Goal: Task Accomplishment & Management: Use online tool/utility

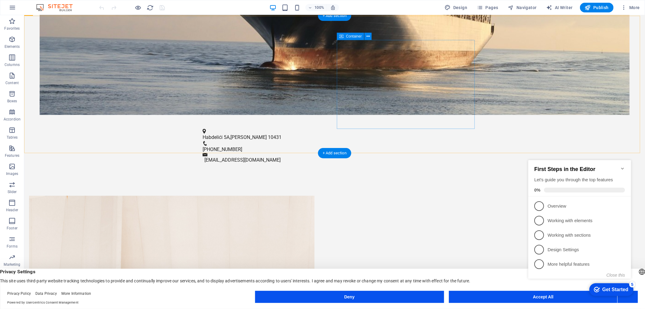
scroll to position [302, 0]
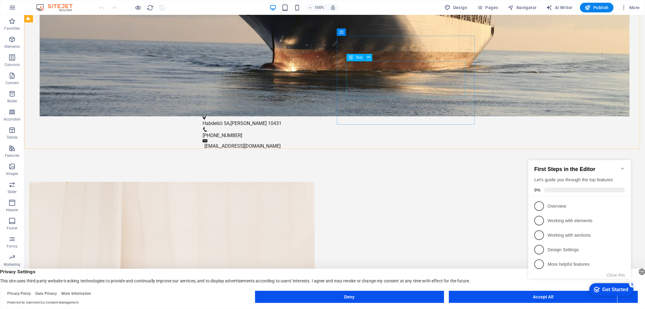
click at [353, 57] on icon at bounding box center [351, 57] width 4 height 7
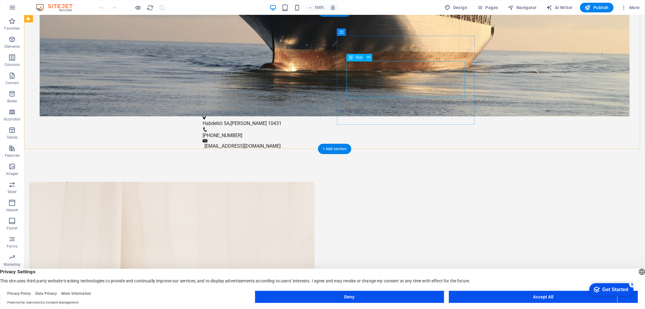
click at [367, 58] on icon at bounding box center [368, 57] width 3 height 6
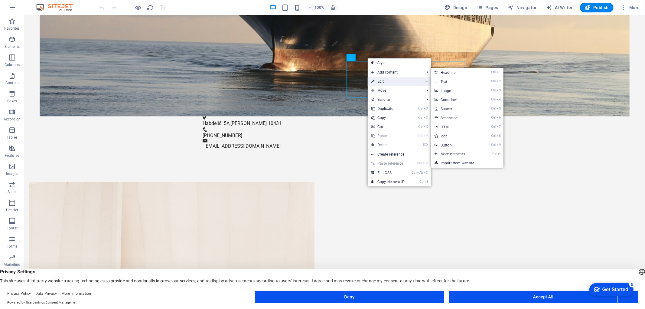
click at [385, 79] on link "⏎ Edit" at bounding box center [388, 81] width 41 height 9
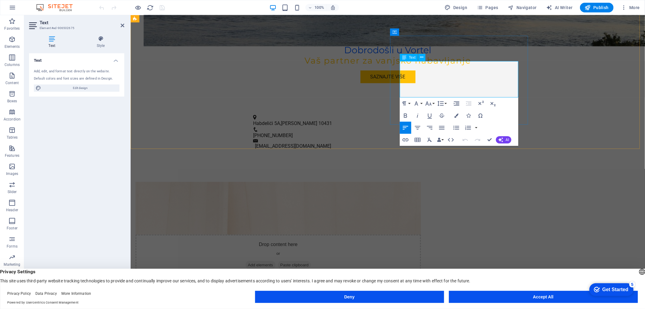
click at [411, 307] on p "U Vortelu radimo s mrežom dobavljača i tvornica širom svijeta kako bismo osigur…" at bounding box center [278, 314] width 266 height 15
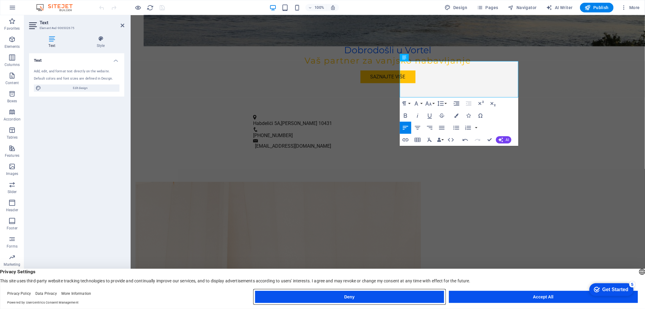
click at [404, 295] on button "Deny" at bounding box center [349, 297] width 189 height 12
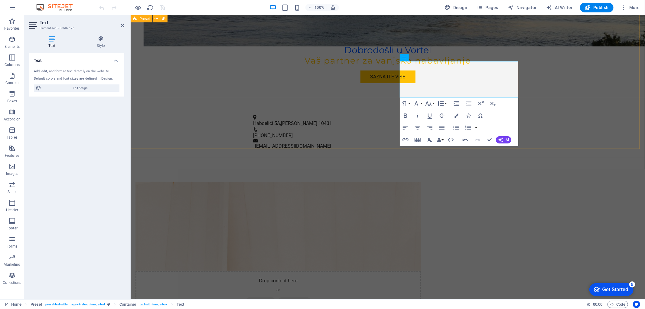
click at [563, 157] on div "Drop content here or Add elements Paste clipboard O nama U Vortelu radimo s mre…" at bounding box center [387, 283] width 514 height 252
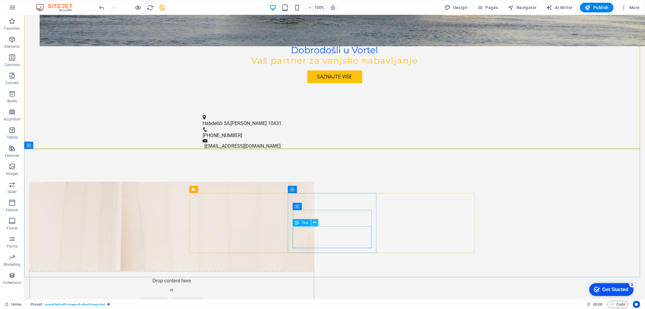
click at [314, 222] on icon at bounding box center [314, 222] width 3 height 6
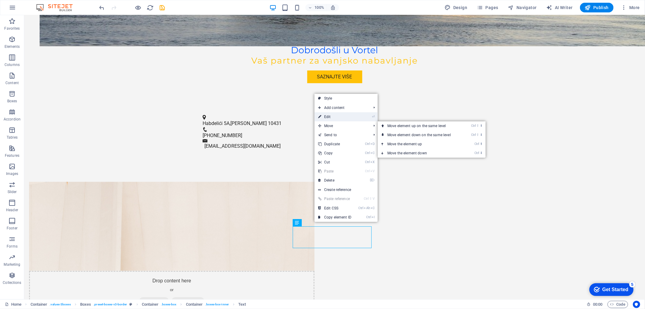
click at [324, 118] on link "⏎ Edit" at bounding box center [334, 116] width 41 height 9
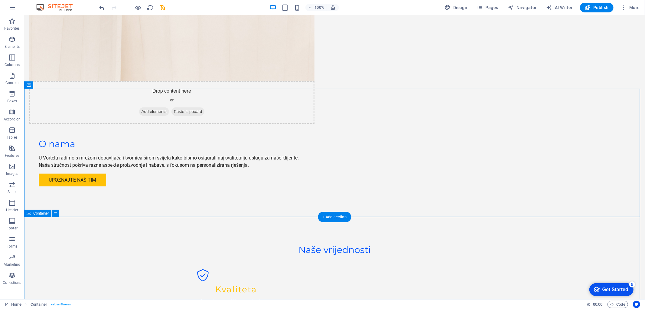
scroll to position [504, 0]
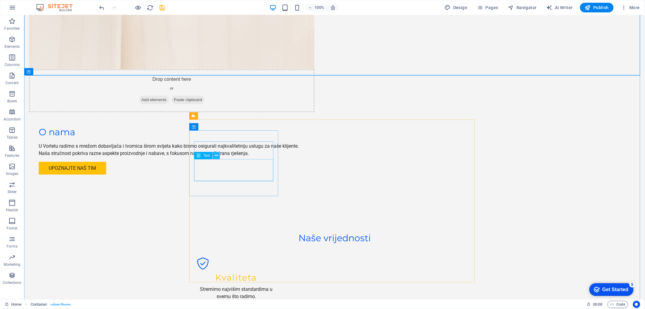
click at [216, 156] on icon at bounding box center [216, 155] width 3 height 6
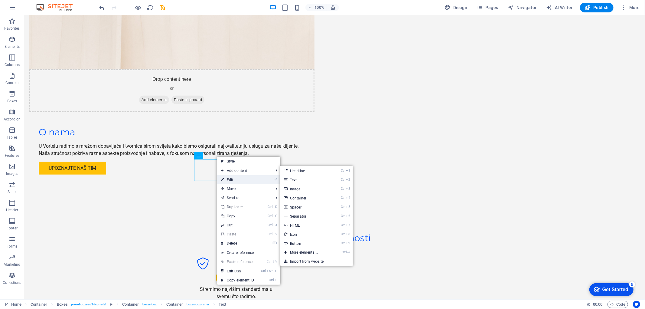
drag, startPoint x: 234, startPoint y: 177, endPoint x: 104, endPoint y: 163, distance: 130.8
click at [234, 177] on link "⏎ Edit" at bounding box center [237, 179] width 41 height 9
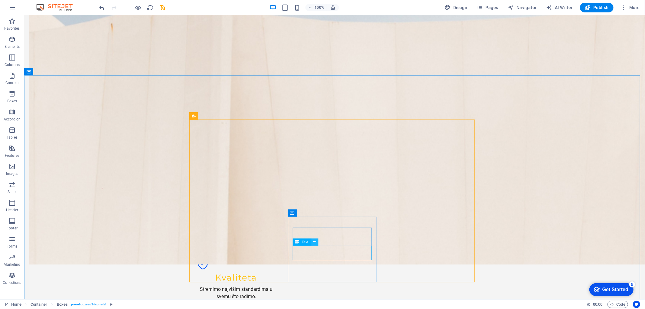
click at [316, 243] on icon at bounding box center [314, 242] width 3 height 6
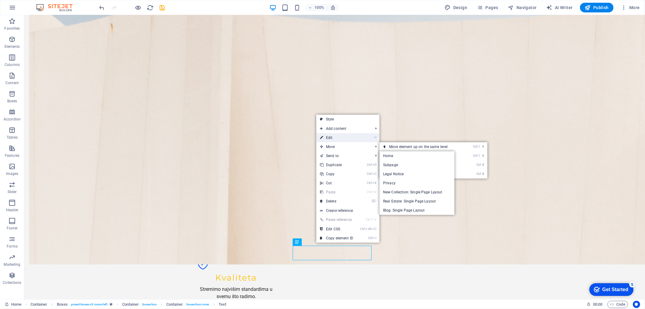
click at [331, 138] on link "⏎ Edit" at bounding box center [336, 137] width 41 height 9
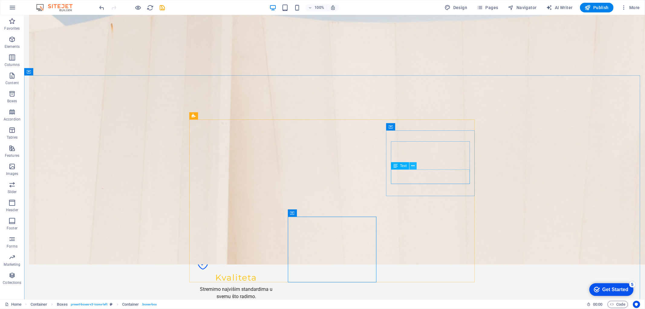
click at [414, 167] on icon at bounding box center [412, 166] width 3 height 6
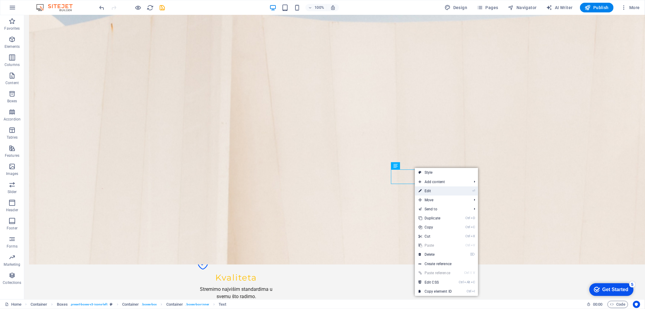
click at [430, 192] on link "⏎ Edit" at bounding box center [435, 190] width 41 height 9
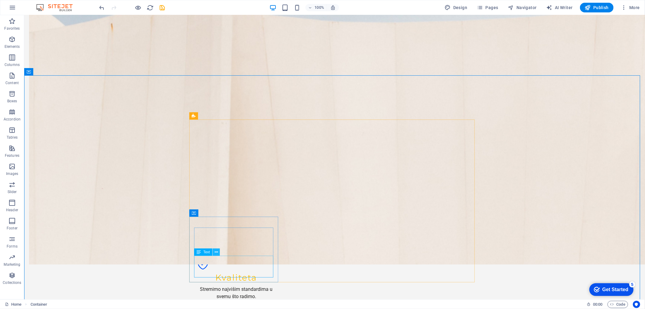
click at [216, 250] on icon at bounding box center [216, 252] width 3 height 6
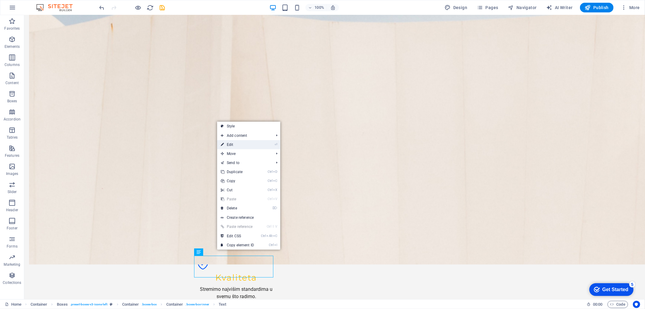
drag, startPoint x: 243, startPoint y: 144, endPoint x: 116, endPoint y: 135, distance: 127.2
click at [243, 144] on link "⏎ Edit" at bounding box center [237, 144] width 41 height 9
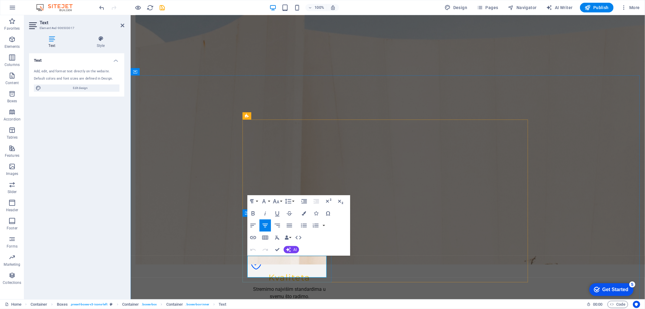
drag, startPoint x: 318, startPoint y: 258, endPoint x: 301, endPoint y: 257, distance: 16.7
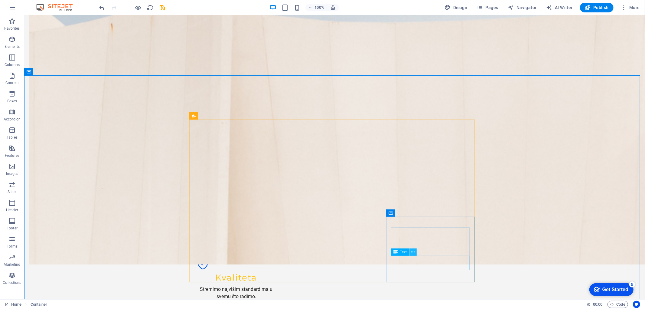
click at [411, 255] on icon at bounding box center [412, 252] width 3 height 6
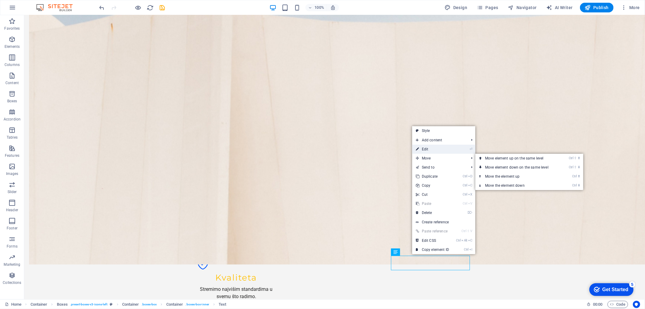
drag, startPoint x: 427, startPoint y: 151, endPoint x: 296, endPoint y: 157, distance: 131.3
click at [427, 151] on link "⏎ Edit" at bounding box center [432, 148] width 41 height 9
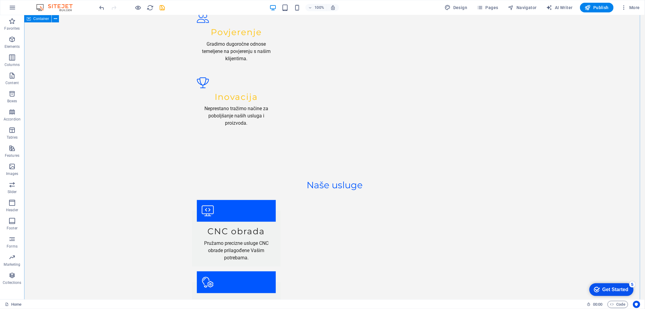
scroll to position [839, 0]
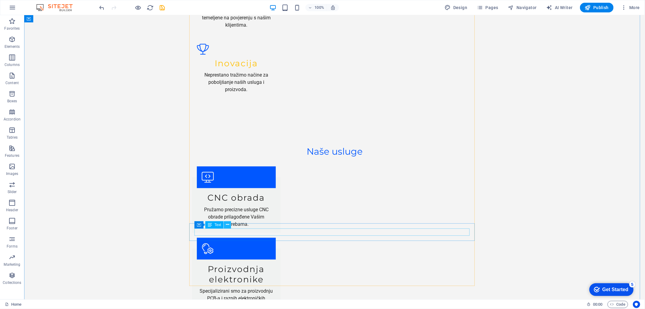
click at [228, 226] on icon at bounding box center [227, 224] width 3 height 6
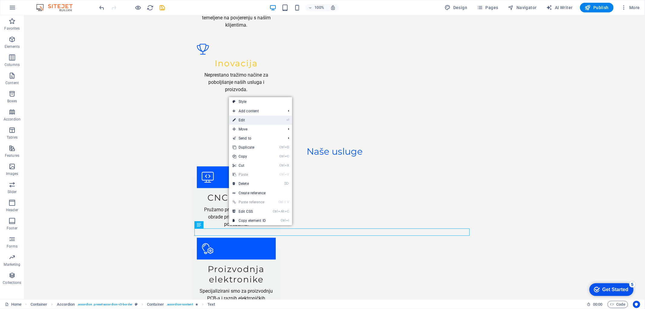
drag, startPoint x: 246, startPoint y: 118, endPoint x: 114, endPoint y: 131, distance: 132.4
click at [246, 118] on link "⏎ Edit" at bounding box center [249, 119] width 41 height 9
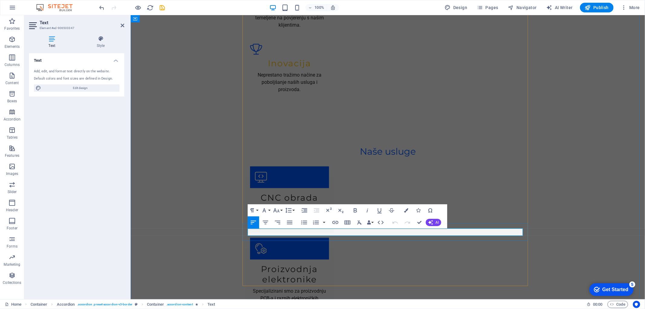
drag, startPoint x: 277, startPoint y: 231, endPoint x: 248, endPoint y: 231, distance: 29.0
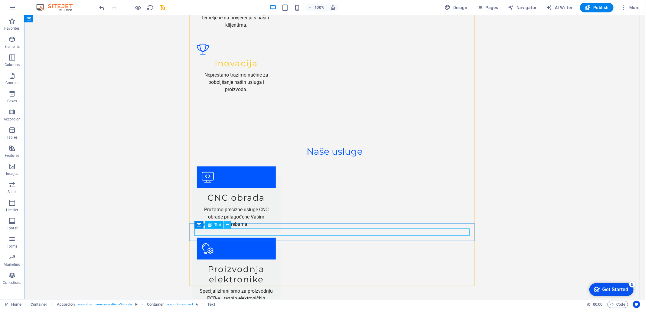
click at [227, 226] on icon at bounding box center [227, 224] width 3 height 6
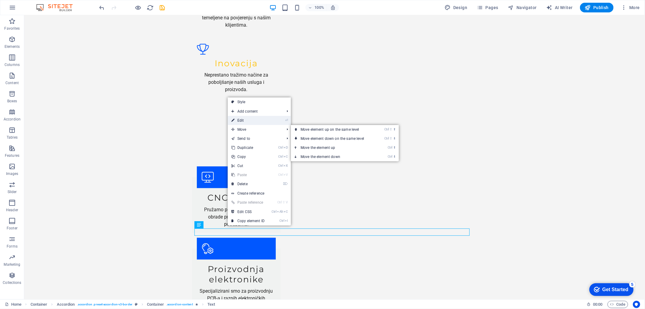
click at [246, 122] on link "⏎ Edit" at bounding box center [248, 120] width 41 height 9
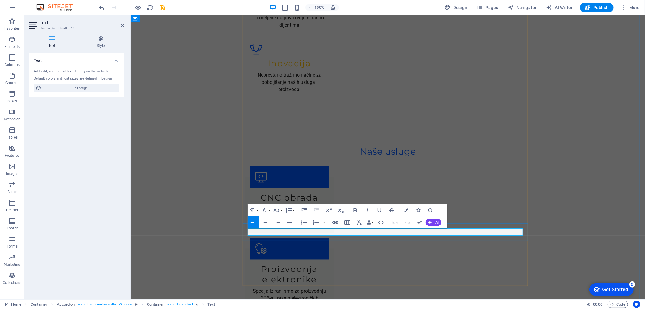
drag, startPoint x: 293, startPoint y: 230, endPoint x: 318, endPoint y: 231, distance: 24.8
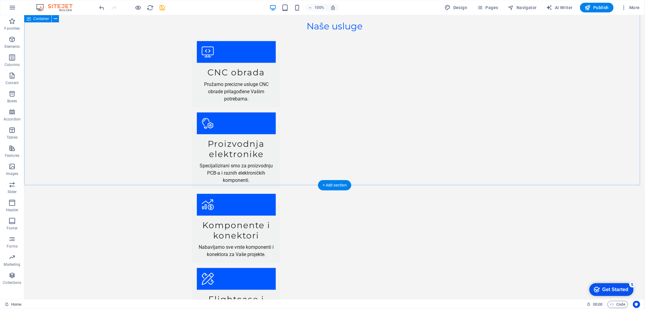
scroll to position [965, 0]
click at [597, 10] on button "Publish" at bounding box center [597, 8] width 34 height 10
